Goal: Task Accomplishment & Management: Use online tool/utility

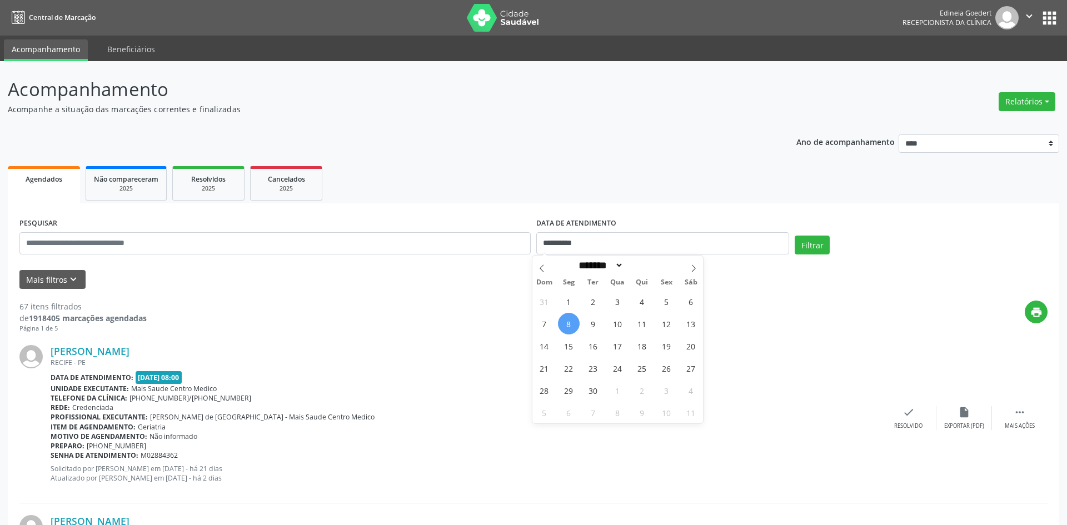
select select "*"
click at [525, 243] on div "**********" at bounding box center [534, 238] width 1034 height 47
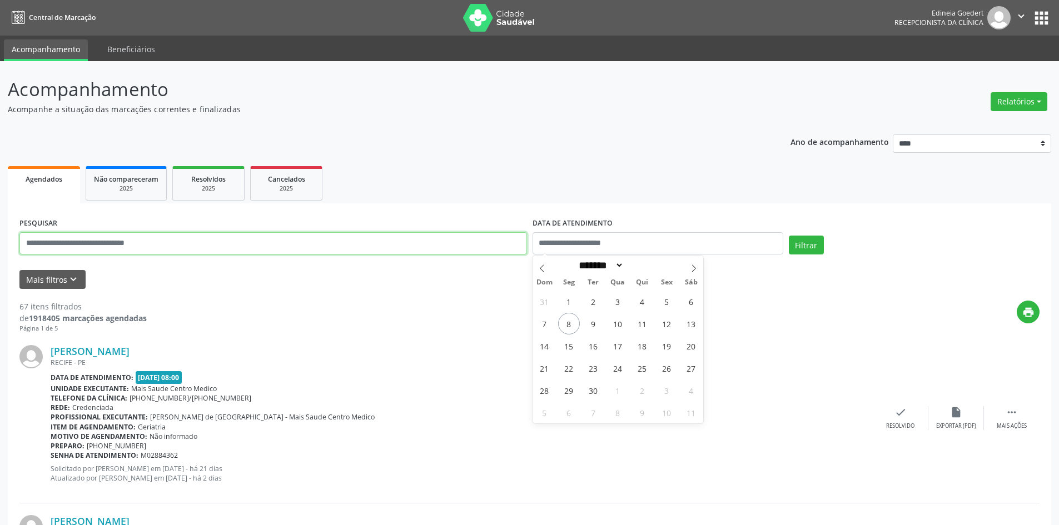
click at [457, 245] on input "text" at bounding box center [273, 243] width 508 height 22
click at [1007, 105] on button "Relatórios" at bounding box center [1019, 101] width 57 height 19
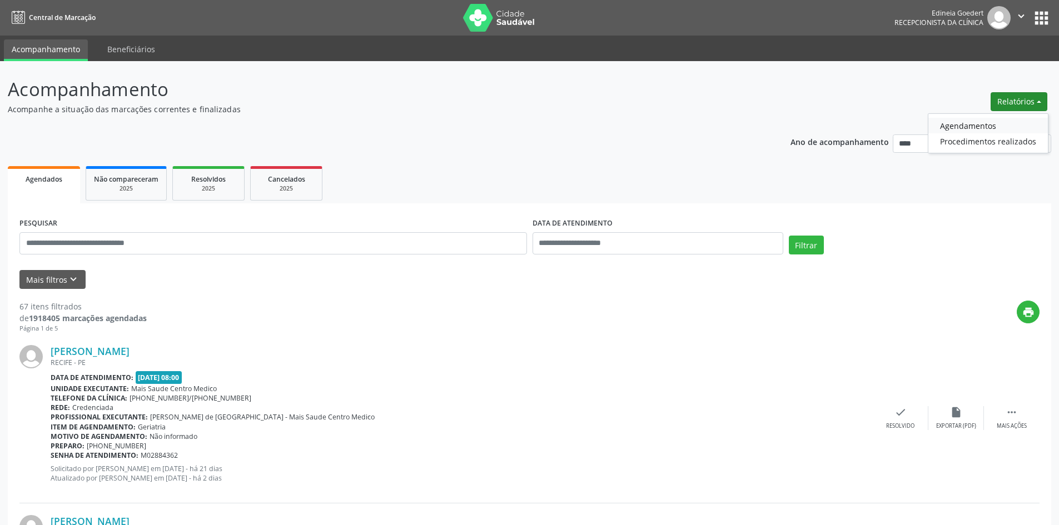
click at [984, 128] on link "Agendamentos" at bounding box center [988, 126] width 120 height 16
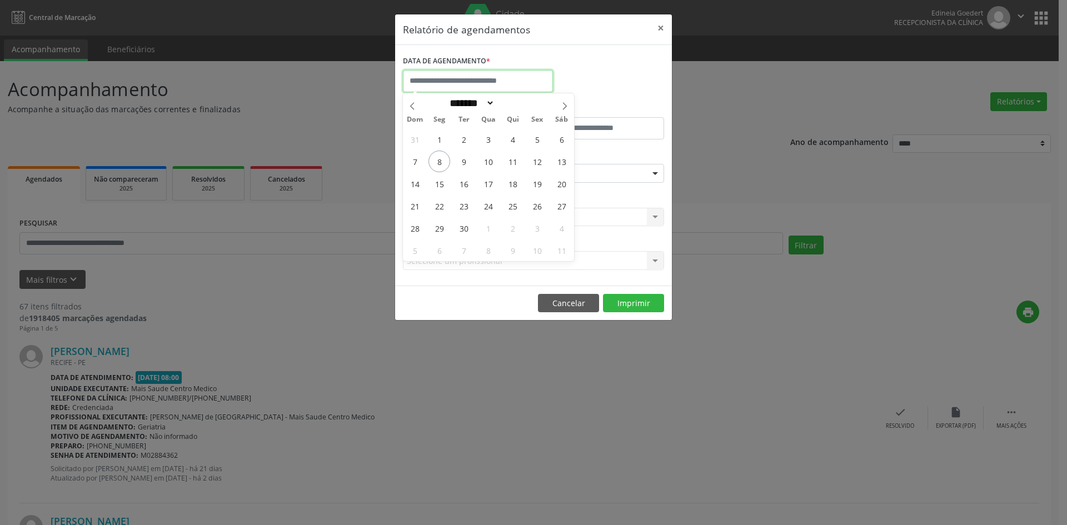
click at [495, 80] on input "text" at bounding box center [478, 81] width 150 height 22
click at [561, 103] on icon at bounding box center [565, 106] width 8 height 8
select select "*"
click at [490, 164] on span "8" at bounding box center [488, 162] width 22 height 22
type input "**********"
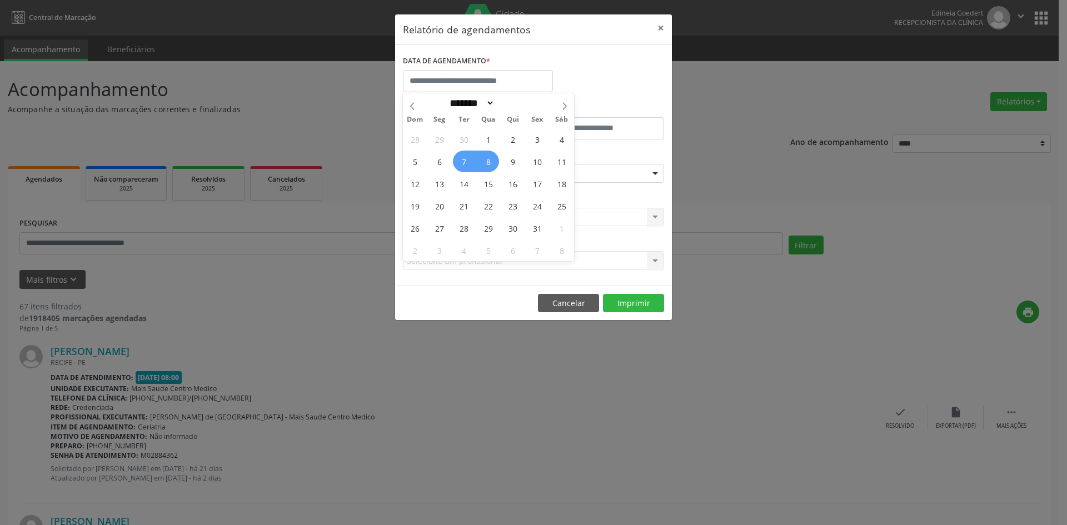
click at [593, 45] on div "DATA DE AGENDAMENTO * De ATÉ ESPECIALIDADE Seleciona uma especialidade Todas as…" at bounding box center [533, 165] width 277 height 241
click at [663, 26] on button "×" at bounding box center [661, 27] width 22 height 27
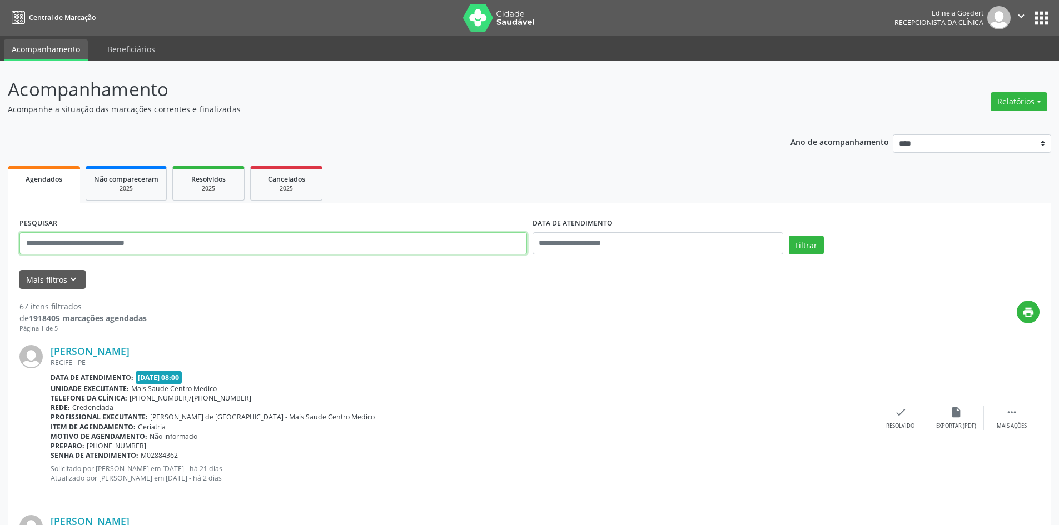
click at [326, 239] on input "text" at bounding box center [273, 243] width 508 height 22
click at [813, 243] on button "Filtrar" at bounding box center [806, 245] width 35 height 19
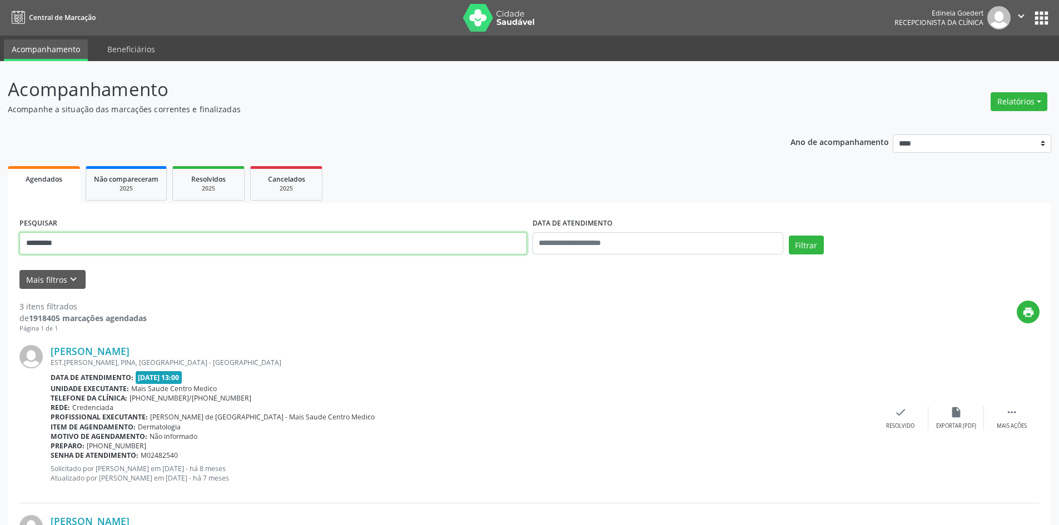
drag, startPoint x: 166, startPoint y: 241, endPoint x: 570, endPoint y: 210, distance: 405.4
click at [5, 248] on div "Acompanhamento Acompanhe a situação das marcações correntes e finalizadas Relat…" at bounding box center [529, 461] width 1059 height 800
click at [806, 243] on button "Filtrar" at bounding box center [806, 245] width 35 height 19
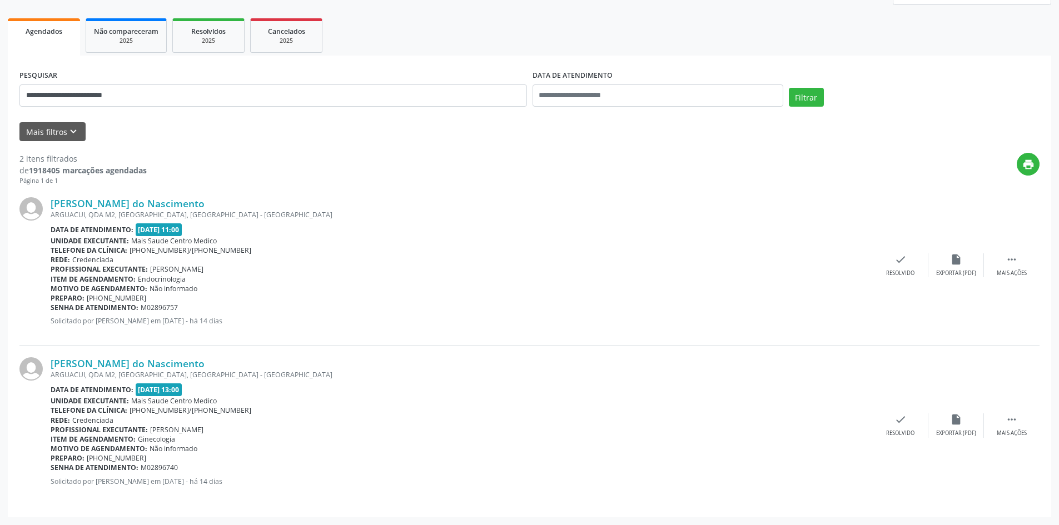
scroll to position [127, 0]
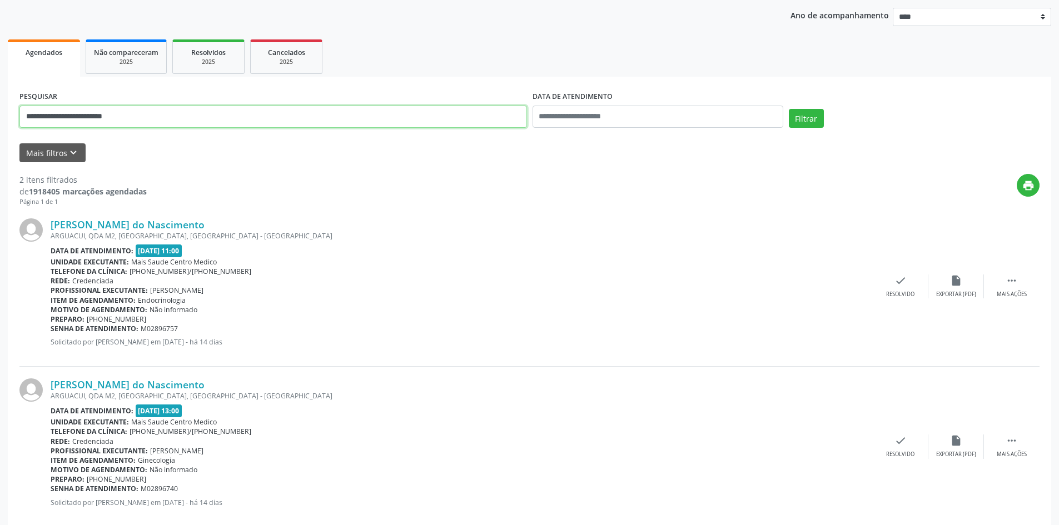
drag, startPoint x: 165, startPoint y: 112, endPoint x: 0, endPoint y: 101, distance: 165.5
click at [0, 101] on div "**********" at bounding box center [529, 240] width 1059 height 612
type input "*********"
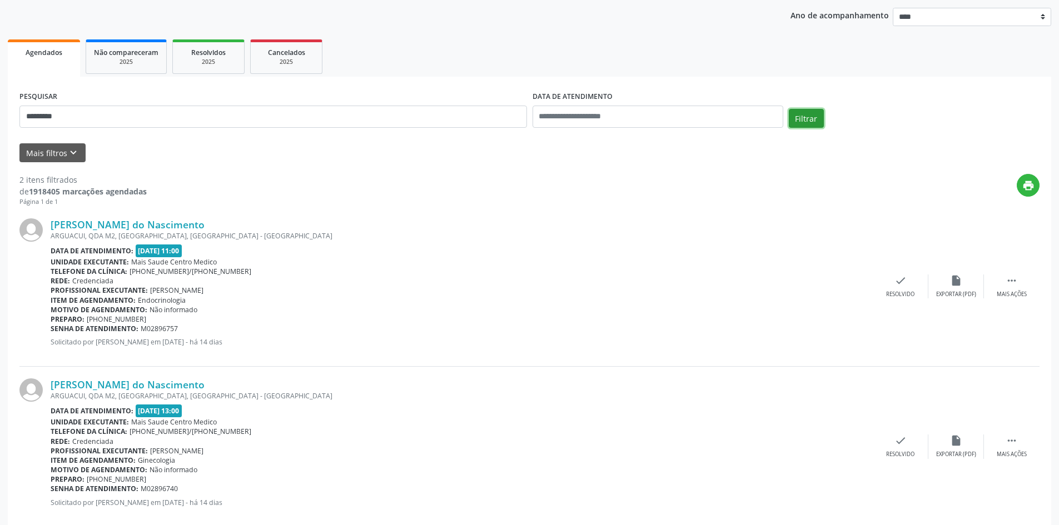
click at [794, 116] on button "Filtrar" at bounding box center [806, 118] width 35 height 19
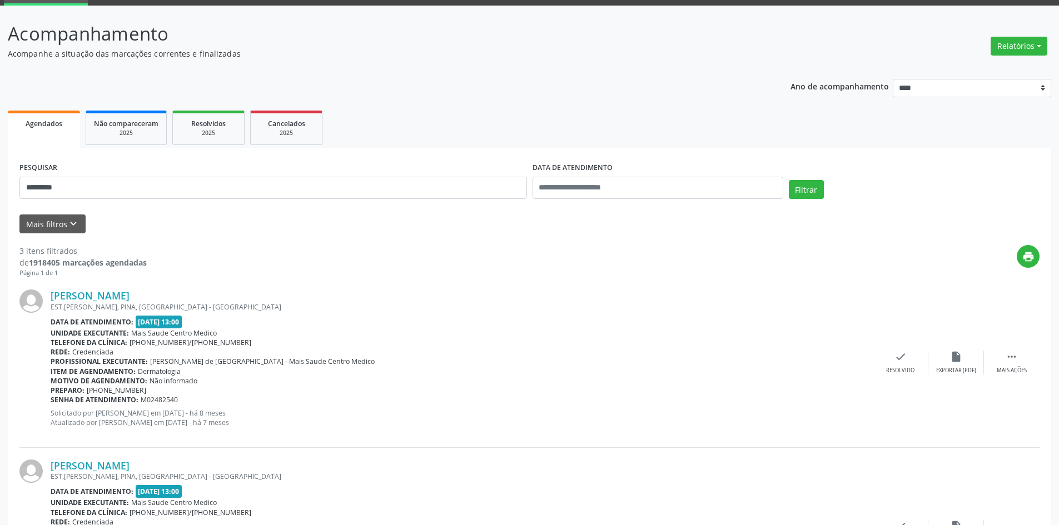
scroll to position [336, 0]
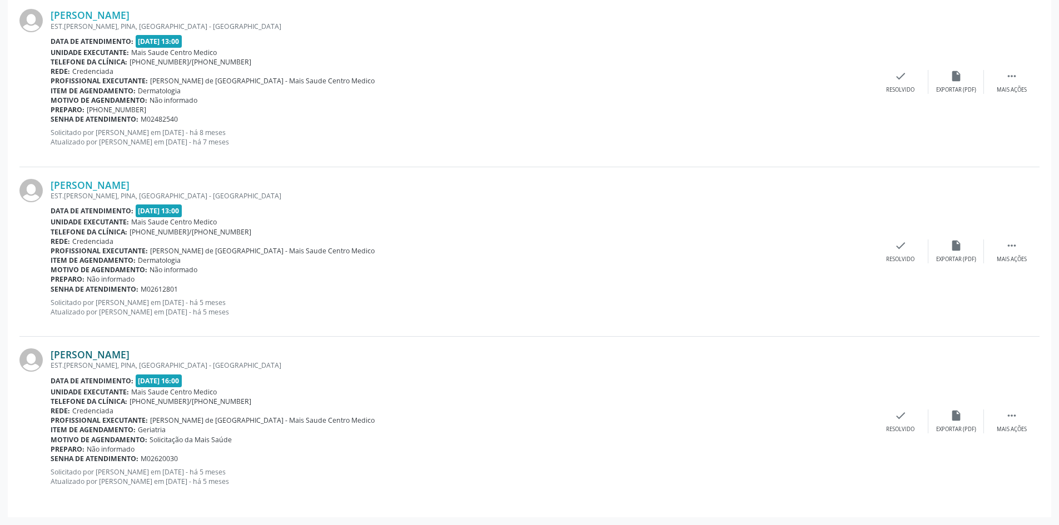
click at [130, 360] on link "[PERSON_NAME]" at bounding box center [90, 355] width 79 height 12
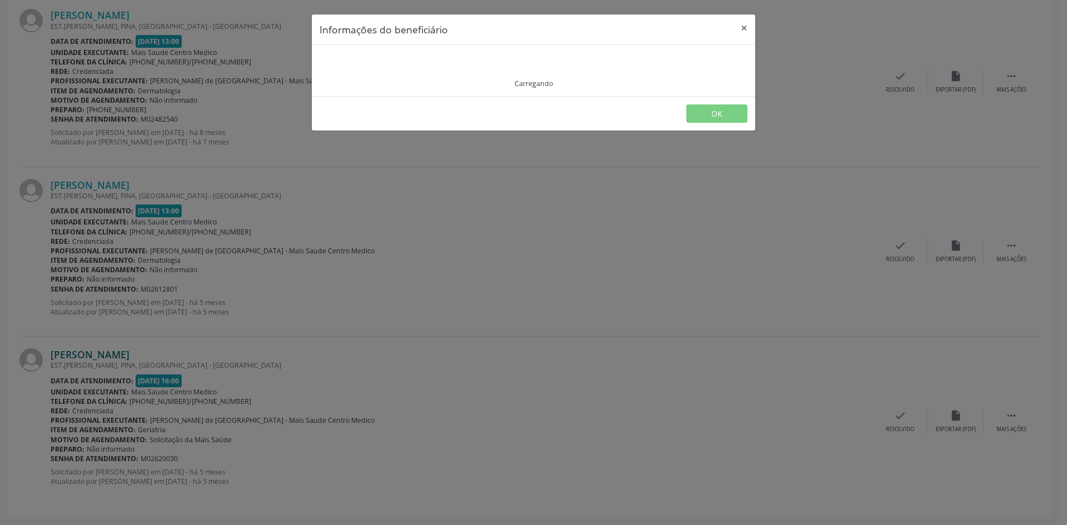
click at [204, 358] on div "Informações do beneficiário × Carregando OK" at bounding box center [533, 262] width 1067 height 525
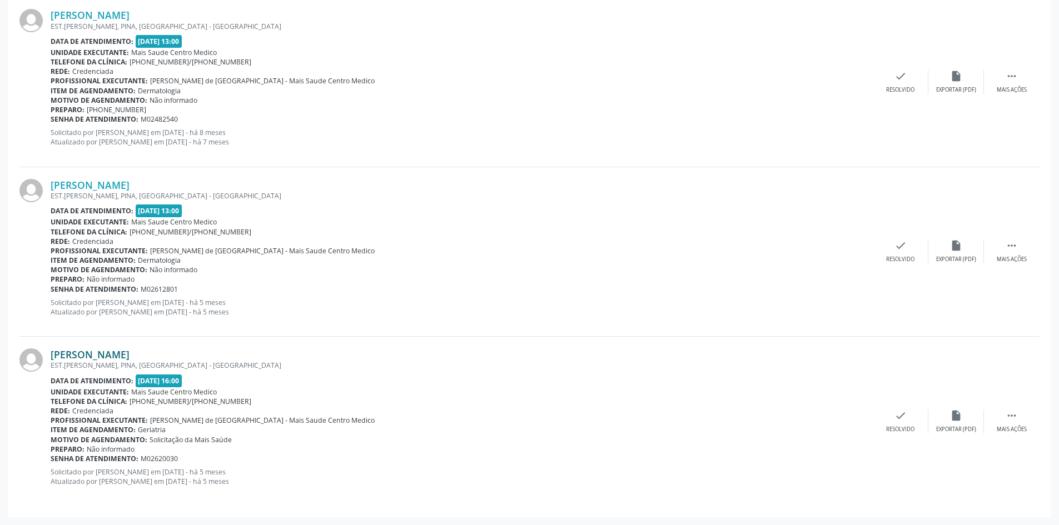
drag, startPoint x: 223, startPoint y: 354, endPoint x: 52, endPoint y: 350, distance: 171.8
click at [52, 350] on div "[PERSON_NAME]" at bounding box center [462, 355] width 822 height 12
copy link "[PERSON_NAME]"
click at [376, 360] on div "[PERSON_NAME]" at bounding box center [462, 355] width 822 height 12
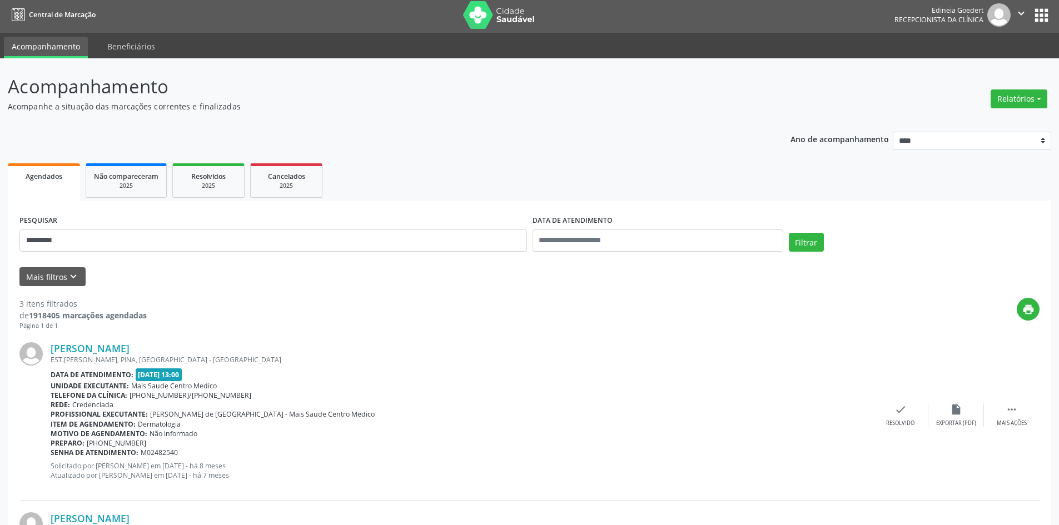
scroll to position [0, 0]
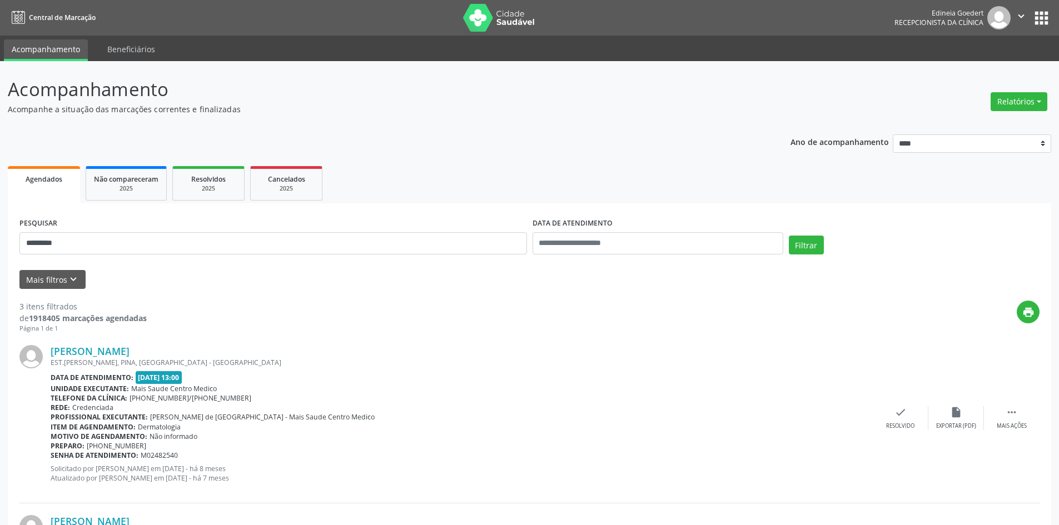
click at [1004, 91] on div "Relatórios Agendamentos Procedimentos realizados" at bounding box center [1019, 101] width 64 height 27
click at [1006, 105] on button "Relatórios" at bounding box center [1019, 101] width 57 height 19
click at [998, 117] on ul "Agendamentos Procedimentos realizados" at bounding box center [988, 133] width 121 height 40
click at [994, 120] on link "Agendamentos" at bounding box center [988, 126] width 120 height 16
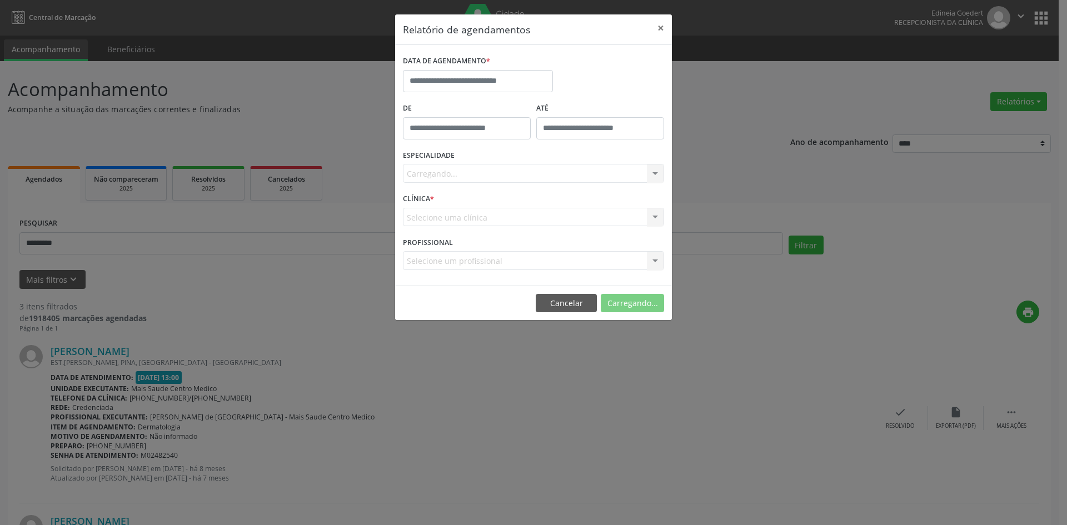
click at [463, 97] on div "DATA DE AGENDAMENTO *" at bounding box center [478, 76] width 156 height 47
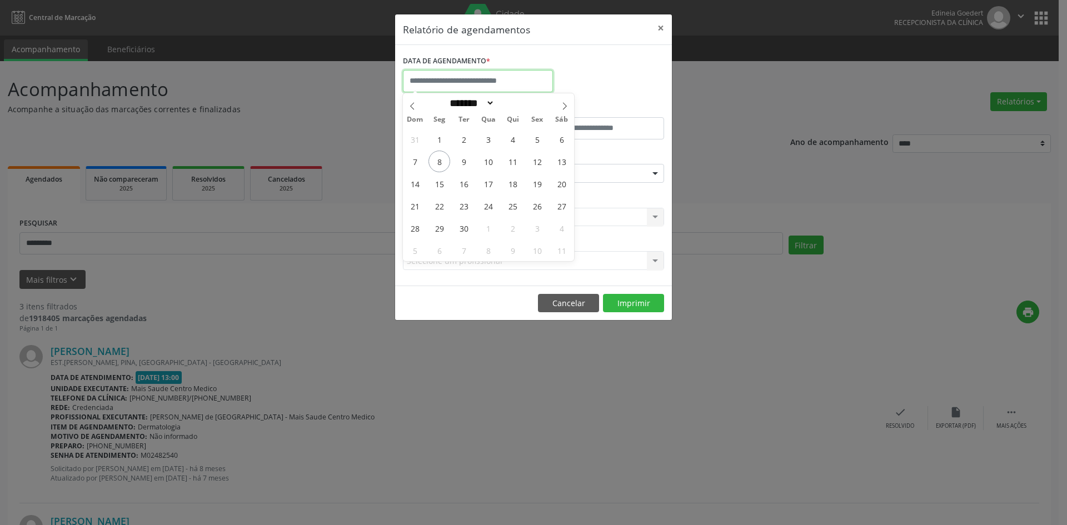
click at [466, 83] on input "text" at bounding box center [478, 81] width 150 height 22
click at [419, 110] on span at bounding box center [412, 102] width 19 height 19
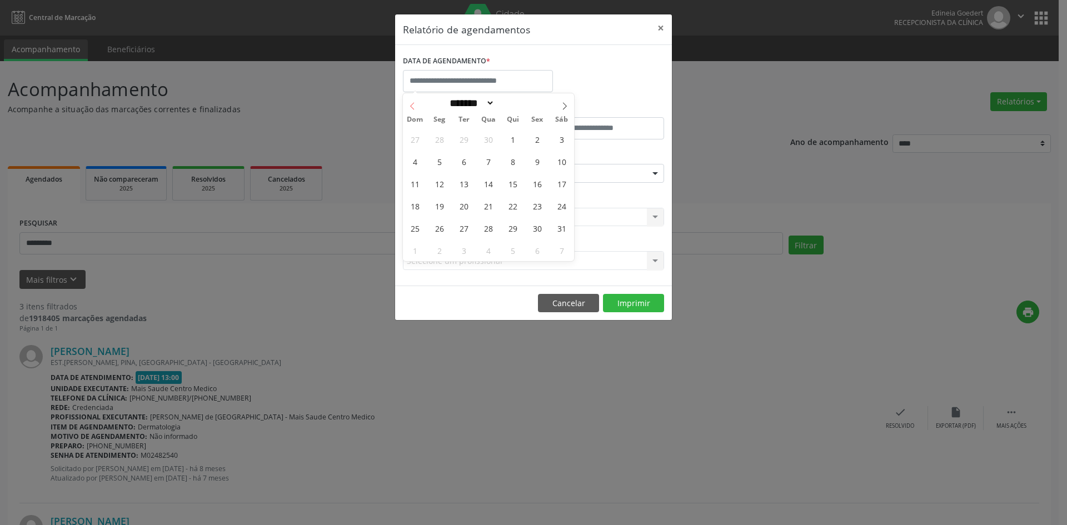
click at [419, 110] on span at bounding box center [412, 102] width 19 height 19
click at [417, 110] on span at bounding box center [412, 102] width 19 height 19
select select "*"
click at [481, 231] on span "26" at bounding box center [488, 228] width 22 height 22
type input "**********"
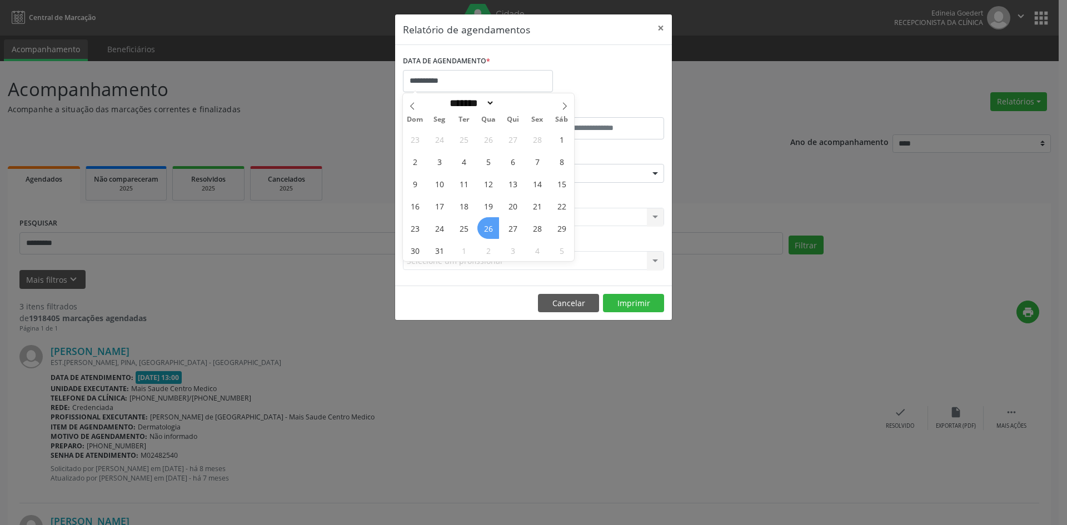
click at [481, 230] on span "26" at bounding box center [488, 228] width 22 height 22
click at [516, 168] on div "Seleciona uma especialidade" at bounding box center [533, 173] width 261 height 19
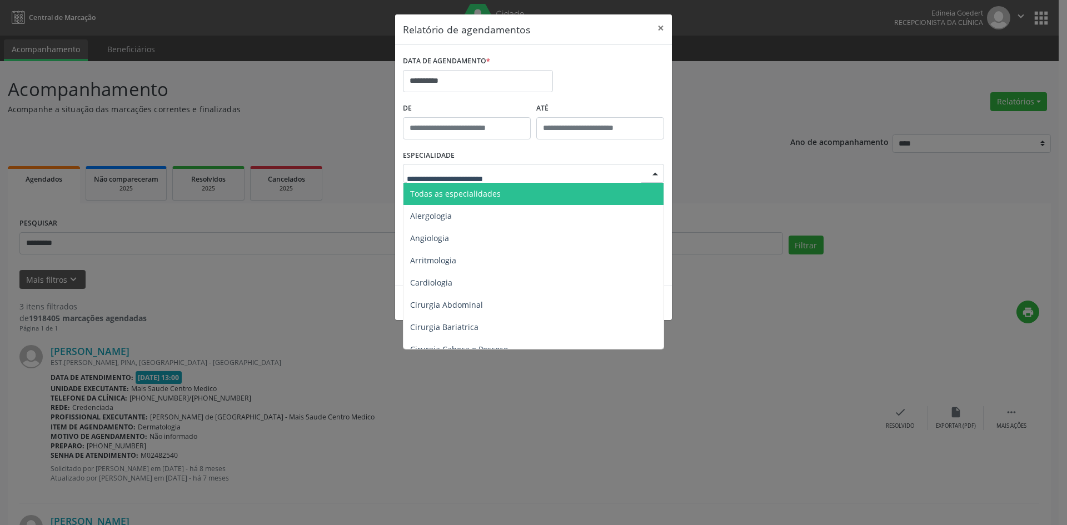
click at [500, 196] on span "Todas as especialidades" at bounding box center [535, 194] width 262 height 22
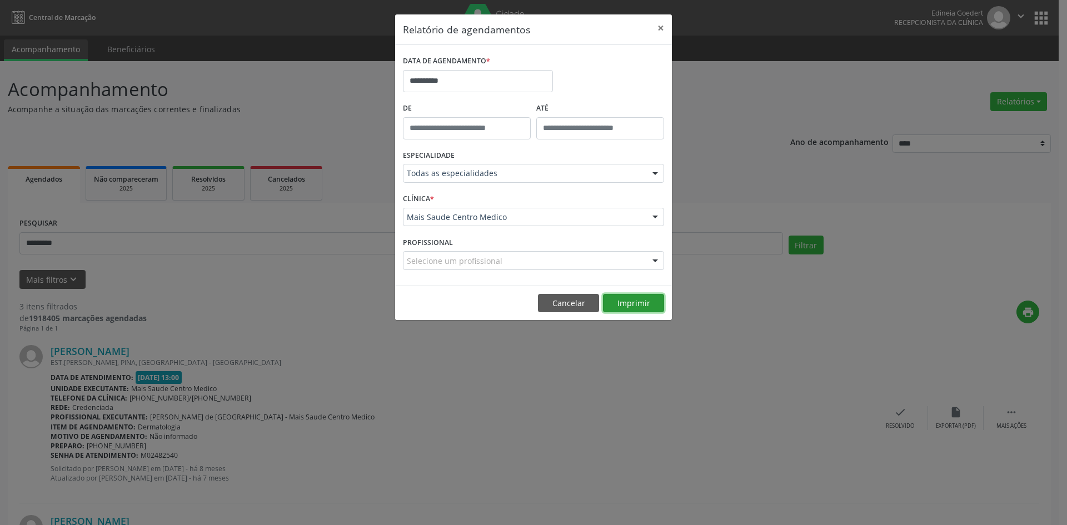
click at [631, 301] on button "Imprimir" at bounding box center [633, 303] width 61 height 19
click at [589, 298] on button "Cancelar" at bounding box center [568, 303] width 61 height 19
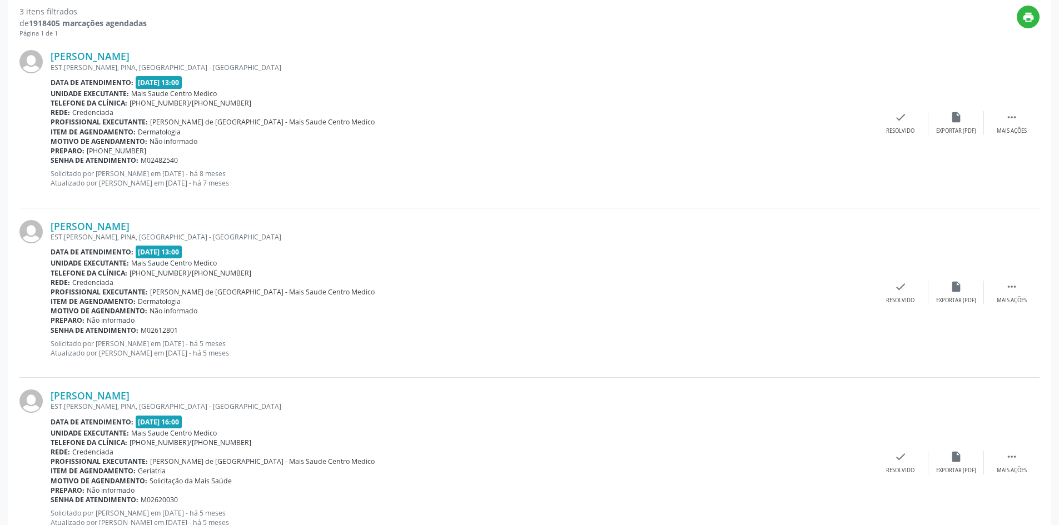
scroll to position [336, 0]
